Goal: Information Seeking & Learning: Learn about a topic

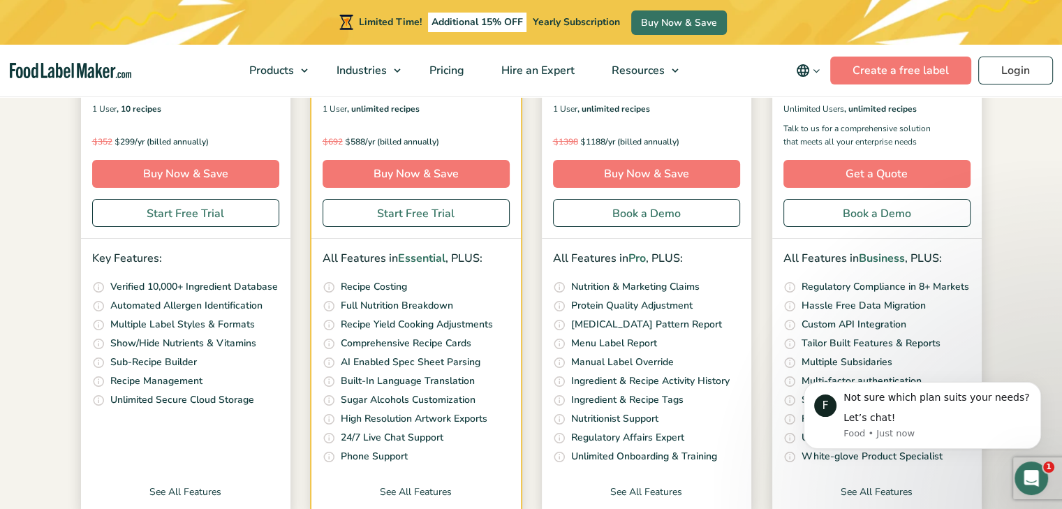
click at [951, 322] on li "Custom built API calls to connect your platforms to our system Custom API Integ…" at bounding box center [877, 325] width 187 height 16
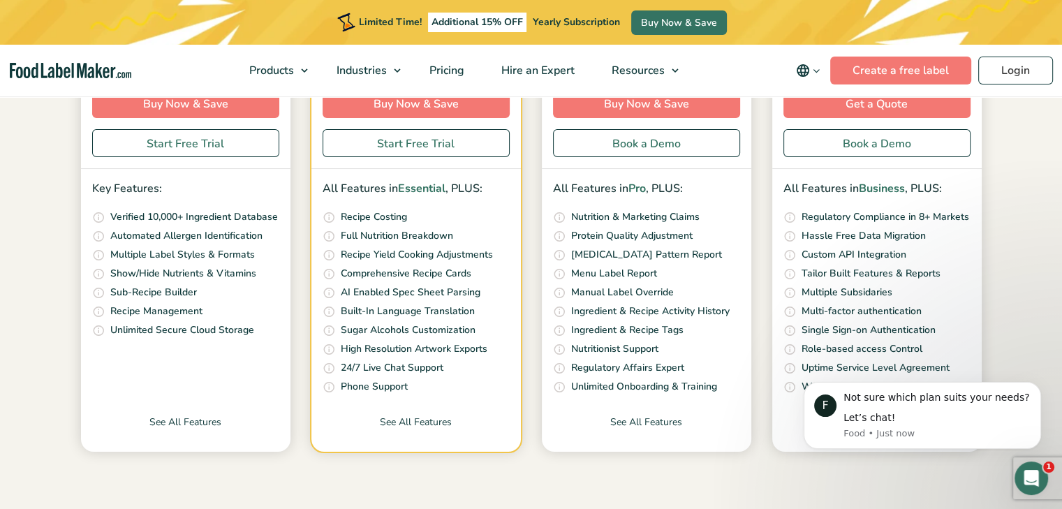
scroll to position [489, 0]
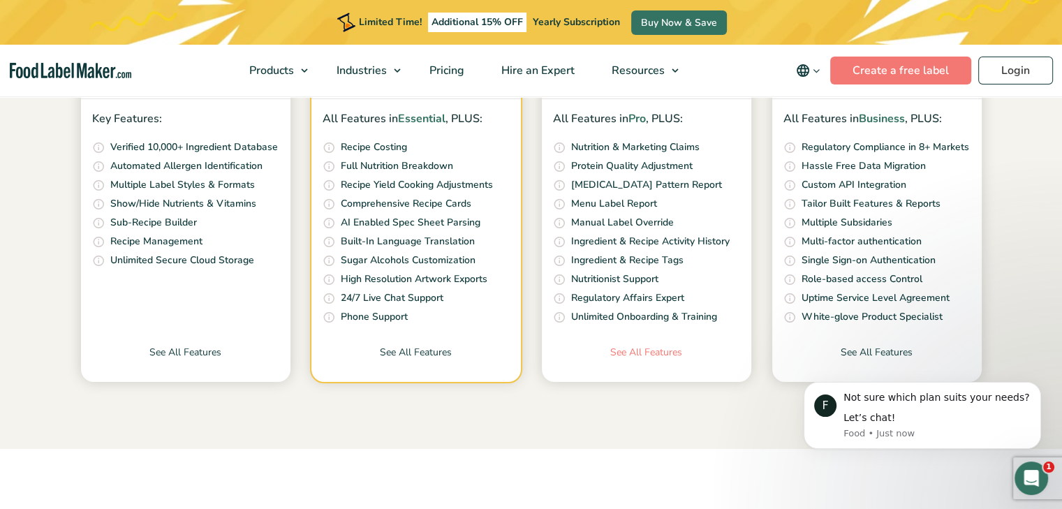
click at [669, 353] on link "See All Features" at bounding box center [647, 363] width 210 height 37
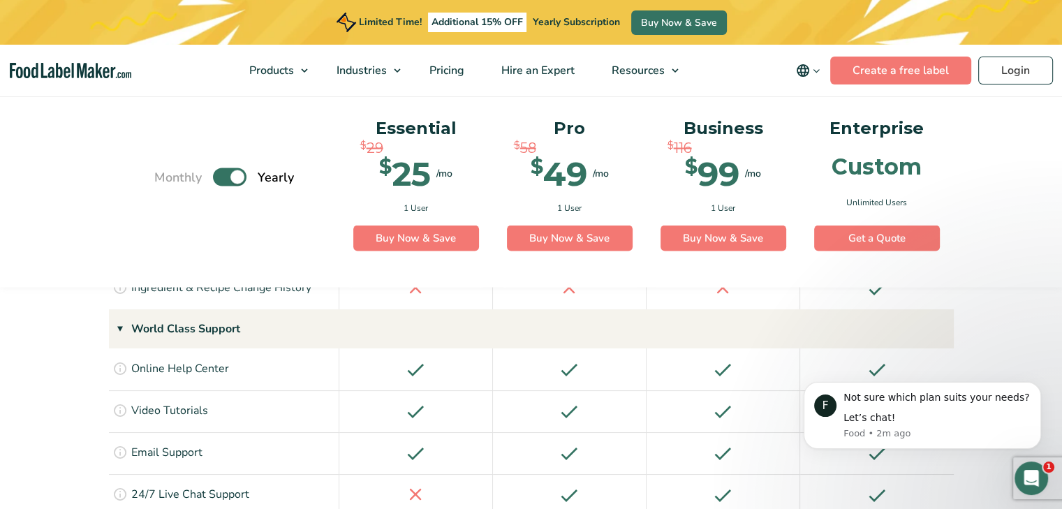
scroll to position [2584, 0]
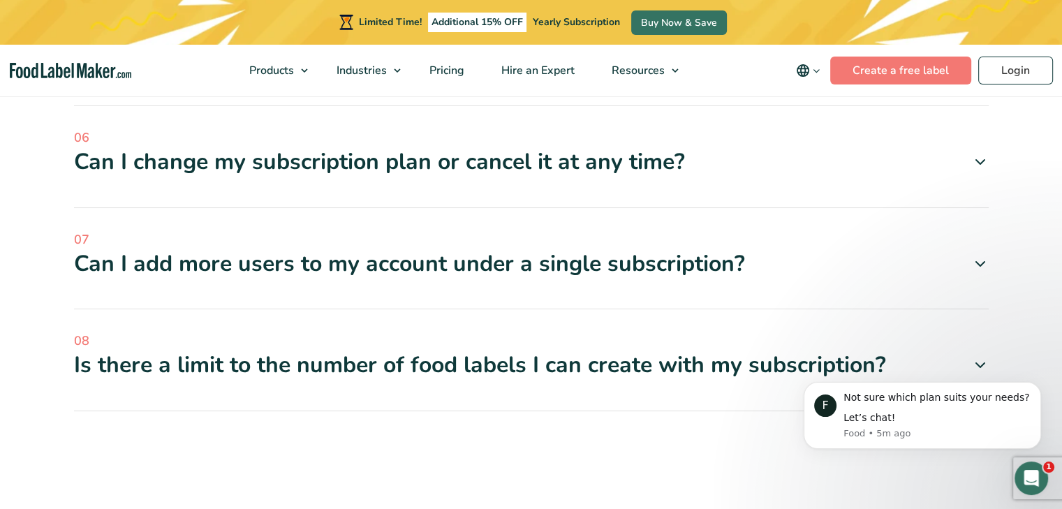
scroll to position [4749, 0]
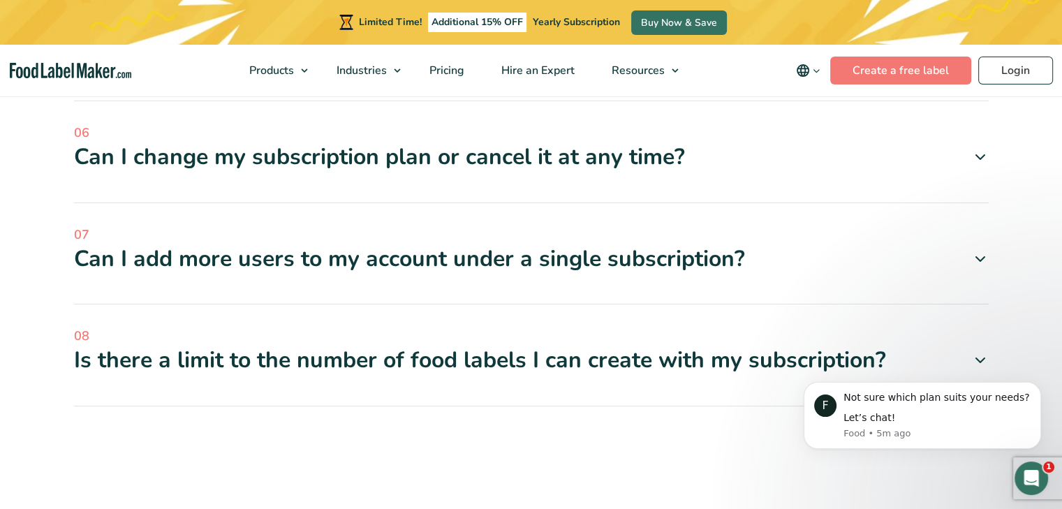
click at [972, 352] on icon at bounding box center [980, 360] width 17 height 17
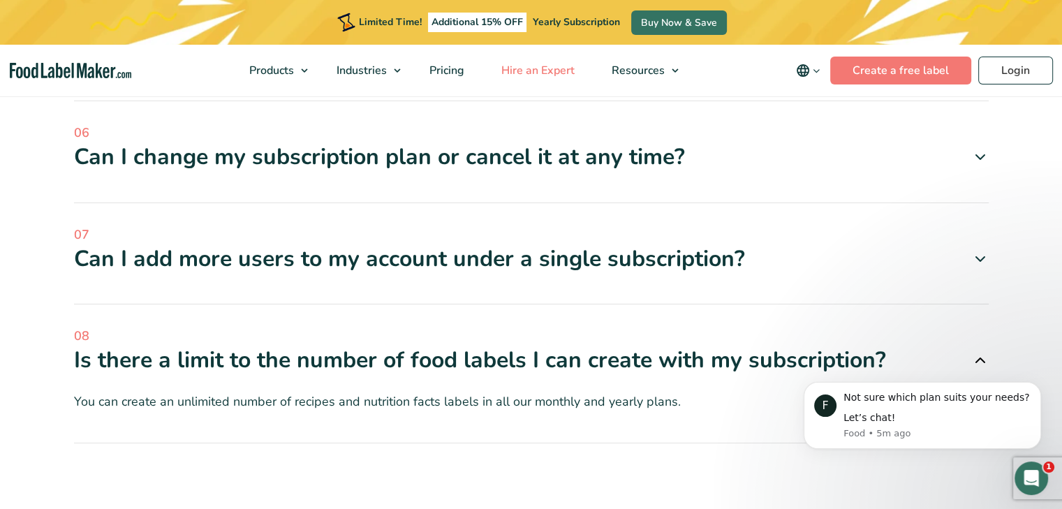
click at [540, 69] on span "Hire an Expert" at bounding box center [536, 70] width 79 height 15
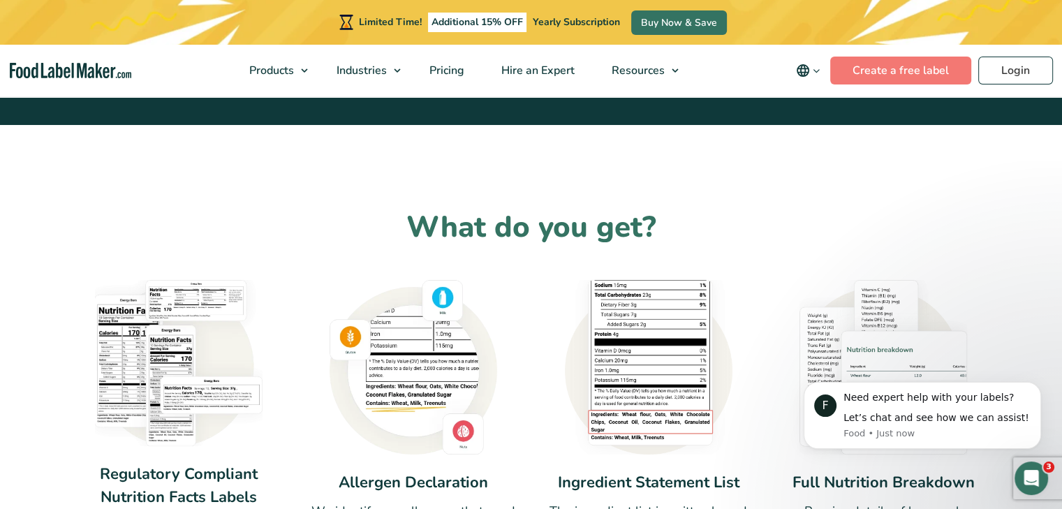
scroll to position [908, 0]
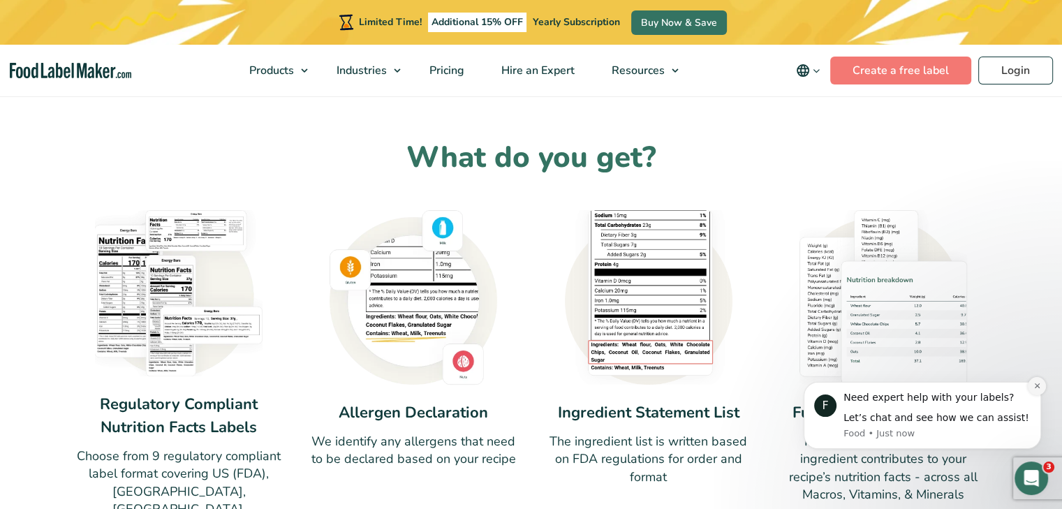
click at [1038, 385] on icon "Dismiss notification" at bounding box center [1038, 386] width 8 height 8
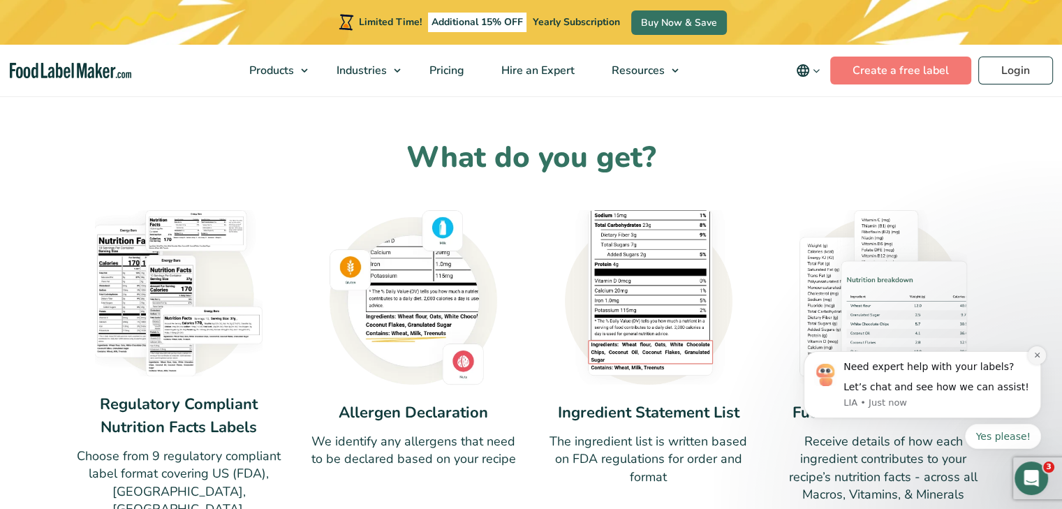
click at [1040, 353] on icon "Dismiss notification" at bounding box center [1038, 355] width 8 height 8
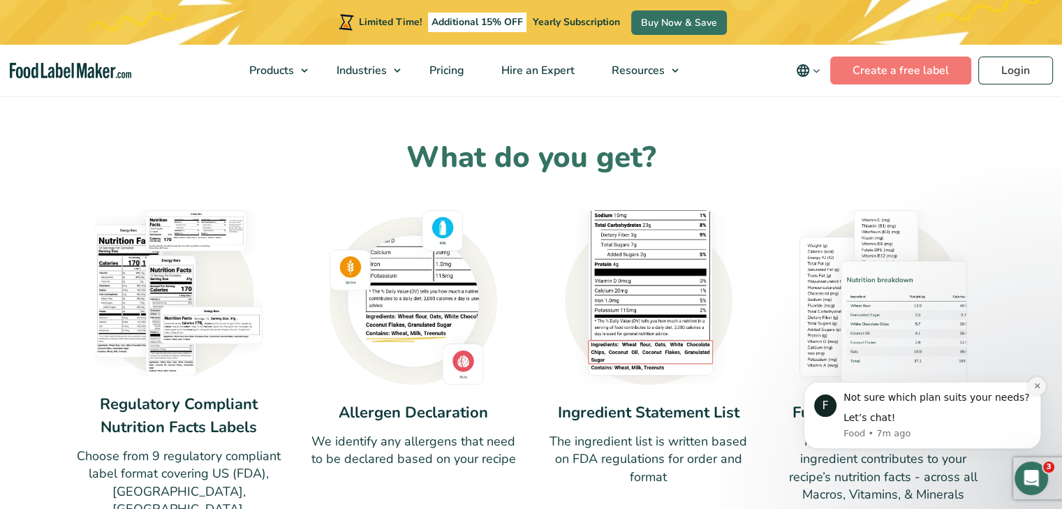
click at [1041, 380] on button "Dismiss notification" at bounding box center [1037, 386] width 18 height 18
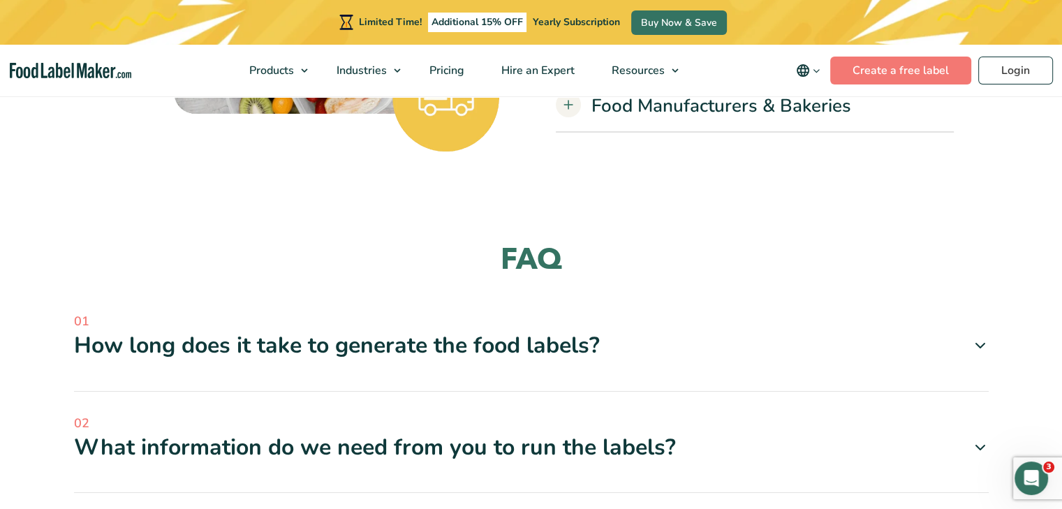
scroll to position [3492, 0]
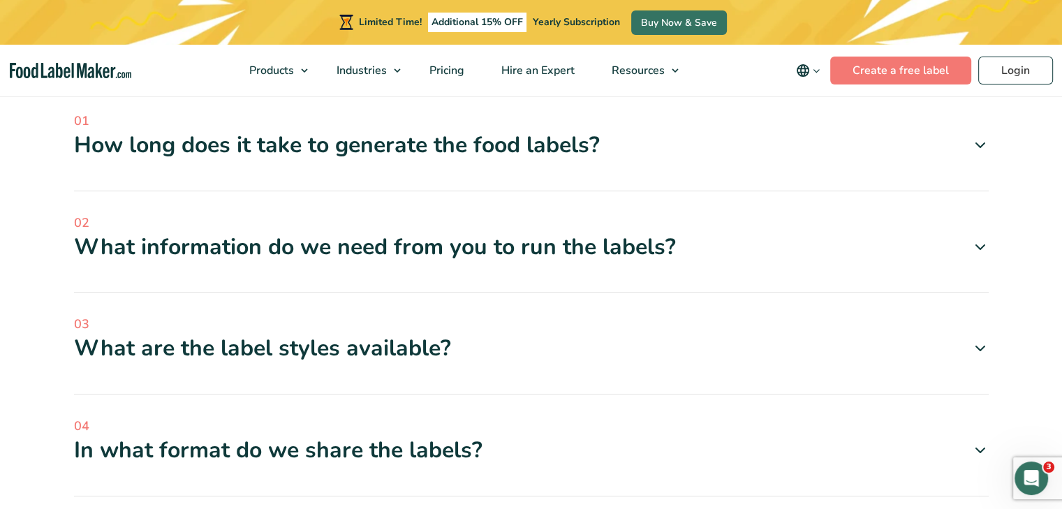
scroll to position [3631, 0]
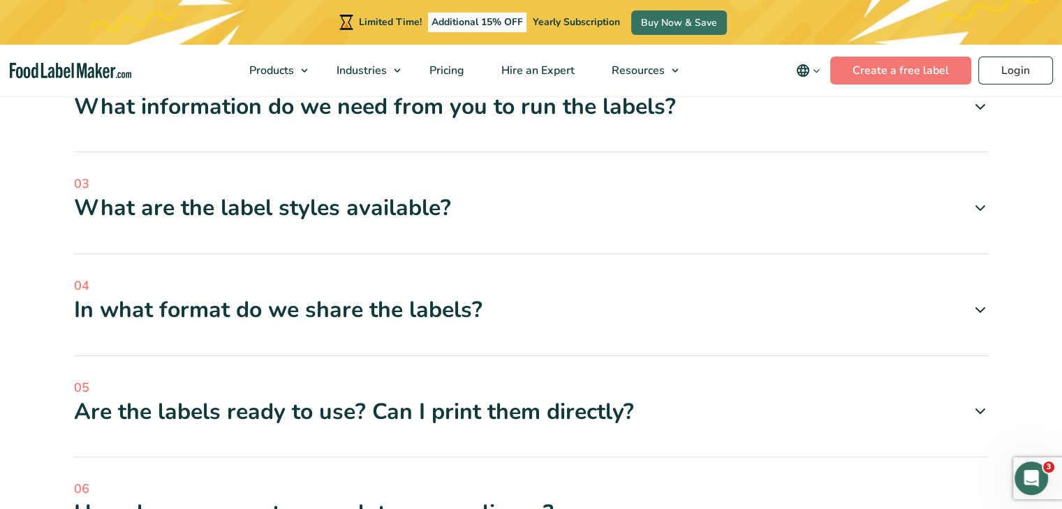
scroll to position [3771, 0]
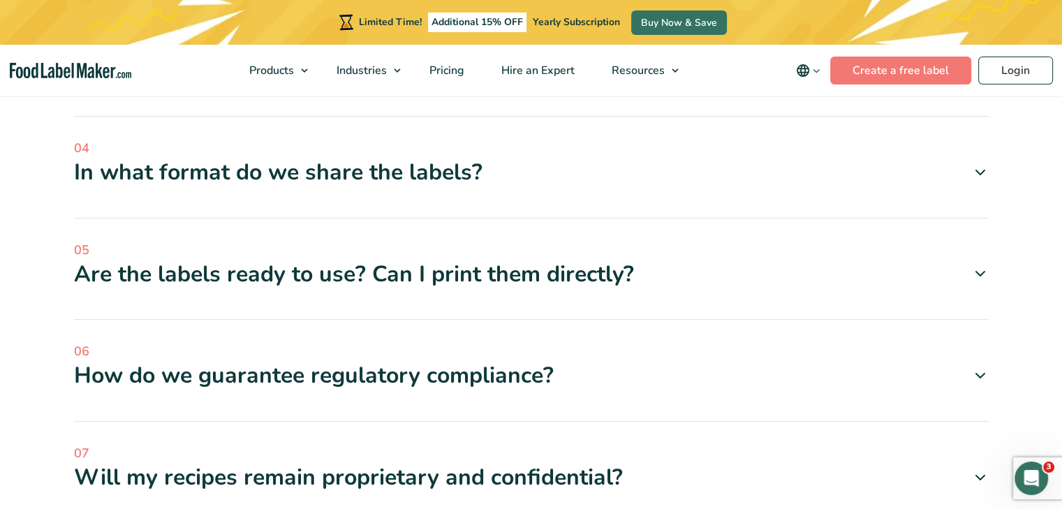
scroll to position [3911, 0]
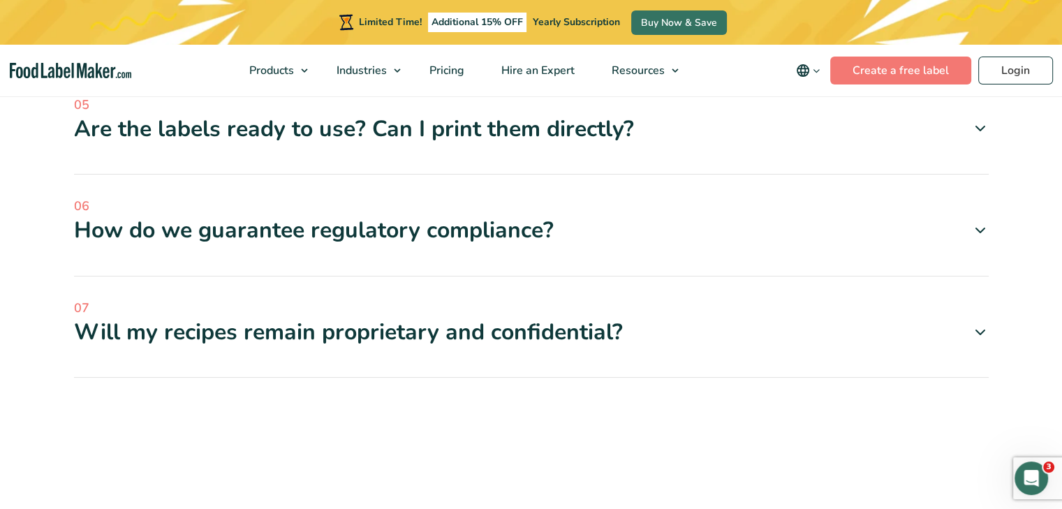
scroll to position [4609, 0]
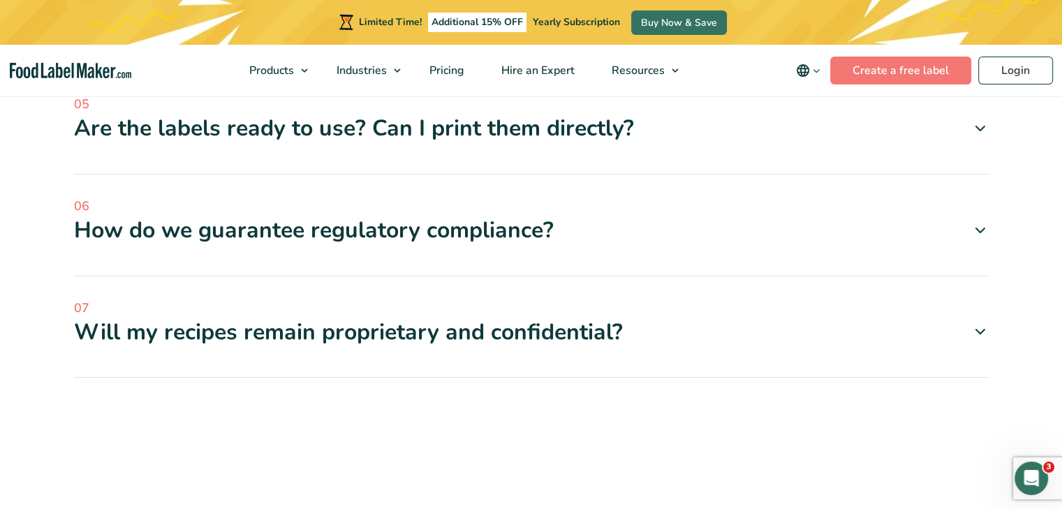
click at [742, 42] on div "In what format do we share the labels?" at bounding box center [531, 27] width 915 height 29
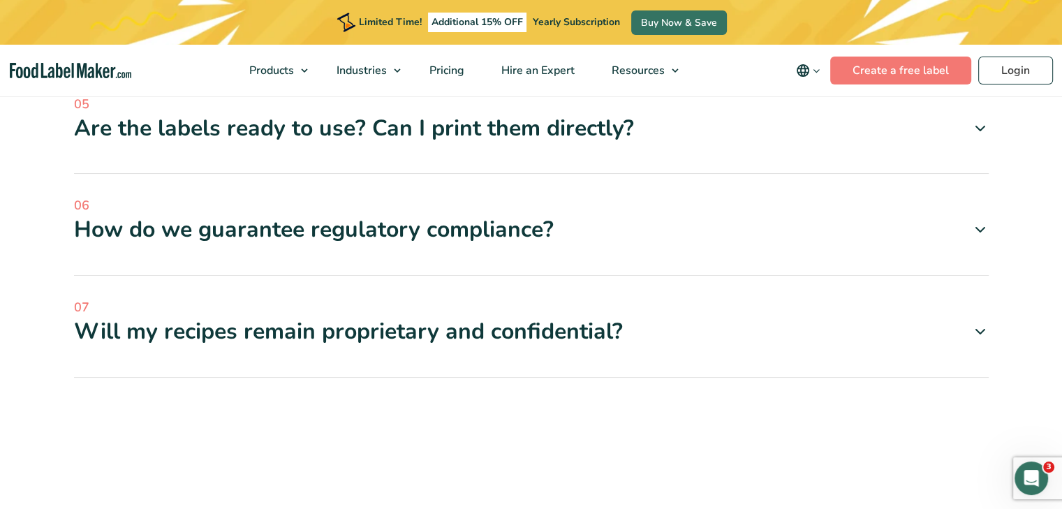
scroll to position [5517, 0]
click at [772, 175] on div "05 Are the labels ready to use? Can I print them directly? We send you the labe…" at bounding box center [531, 135] width 915 height 80
click at [873, 143] on div "Are the labels ready to use? Can I print them directly?" at bounding box center [531, 128] width 915 height 29
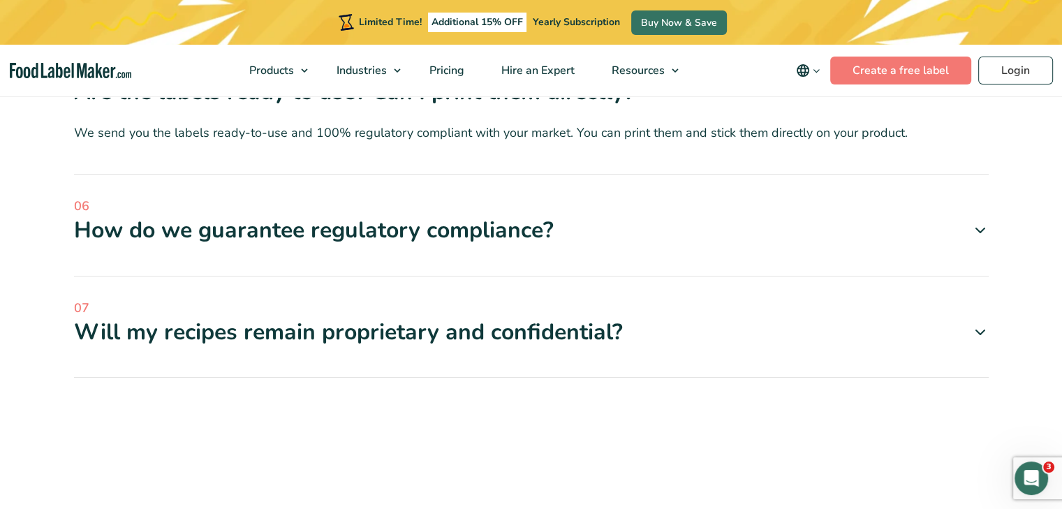
scroll to position [5657, 0]
click at [850, 245] on div "How do we guarantee regulatory compliance?" at bounding box center [531, 230] width 915 height 29
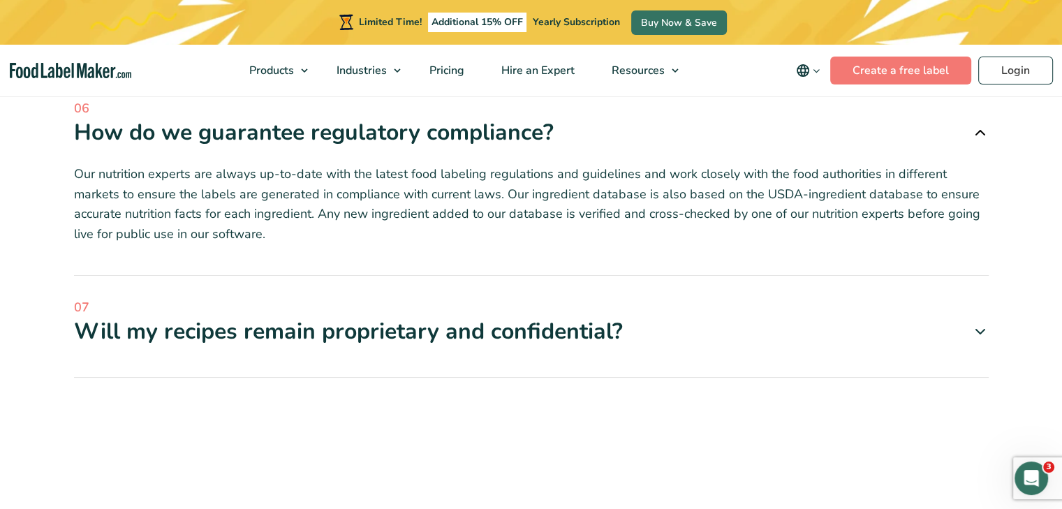
scroll to position [5936, 0]
click at [816, 317] on div "Will my recipes remain proprietary and confidential?" at bounding box center [531, 331] width 915 height 29
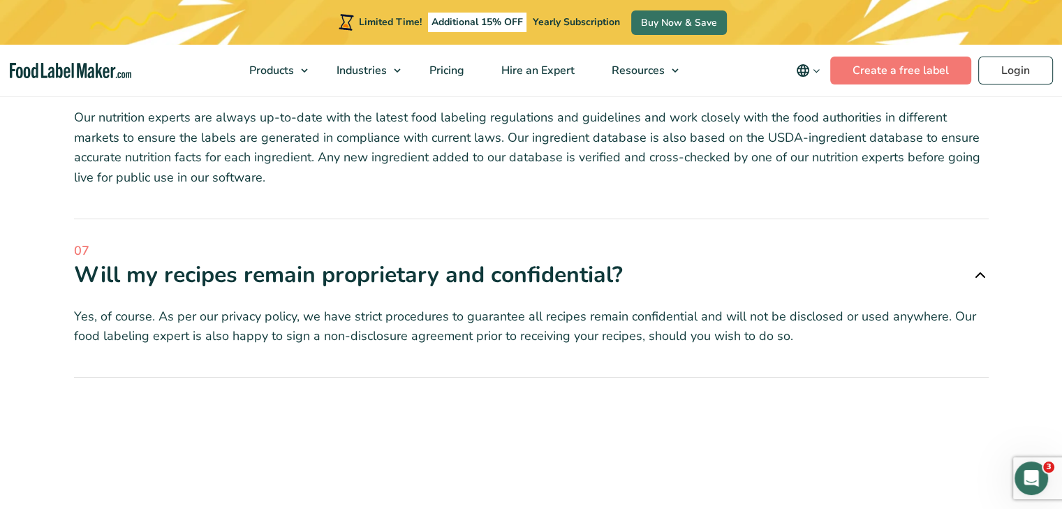
scroll to position [6146, 0]
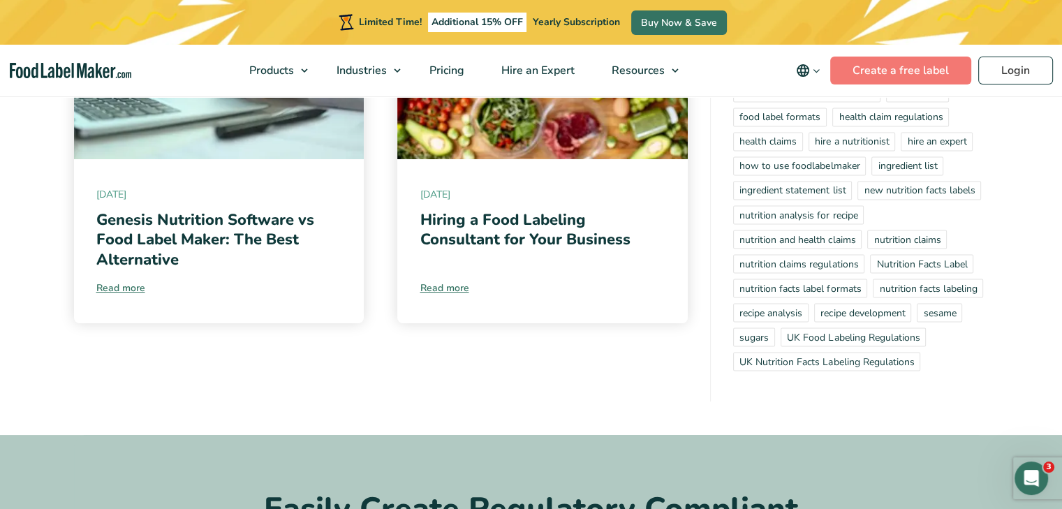
scroll to position [2374, 0]
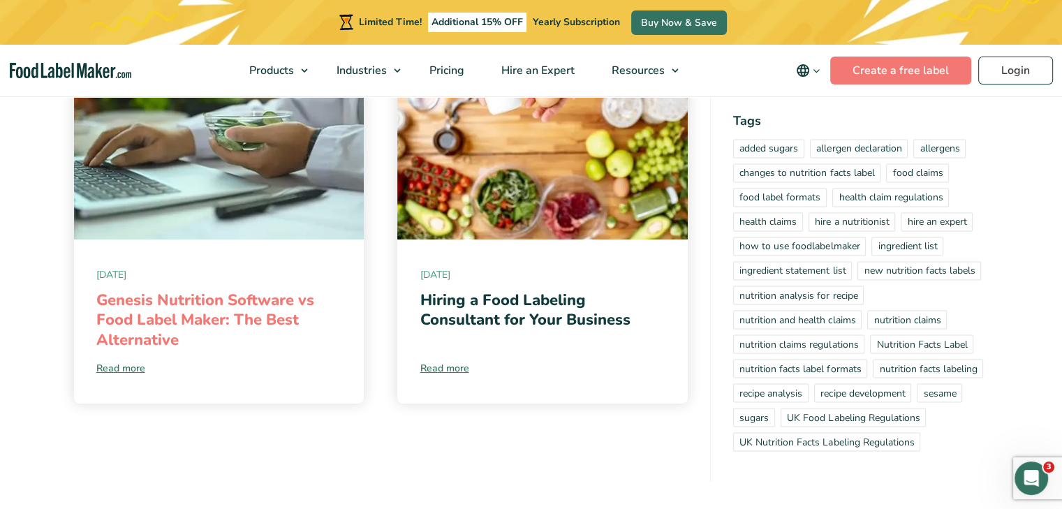
click at [278, 290] on link "Genesis Nutrition Software vs Food Label Maker: The Best Alternative" at bounding box center [205, 320] width 218 height 61
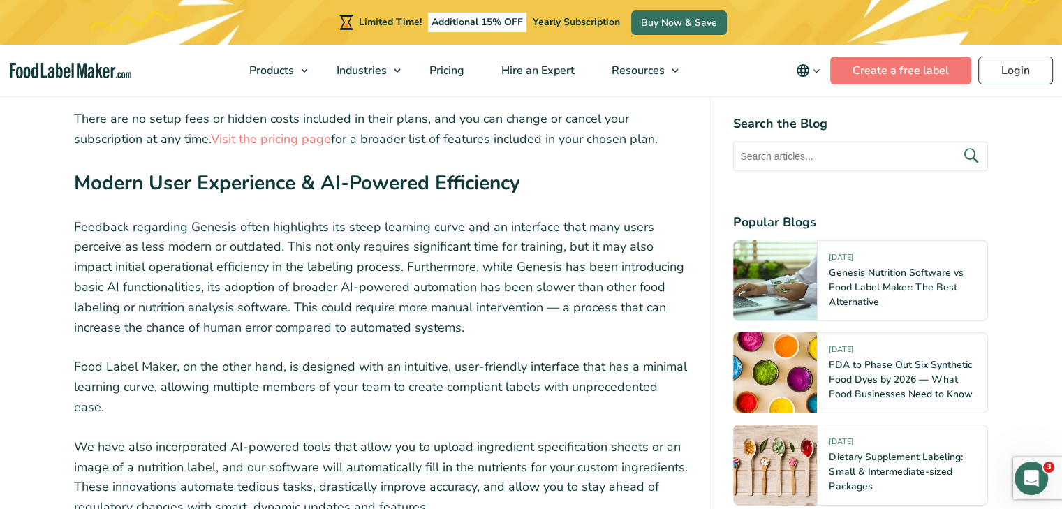
scroll to position [4330, 0]
